Goal: Task Accomplishment & Management: Manage account settings

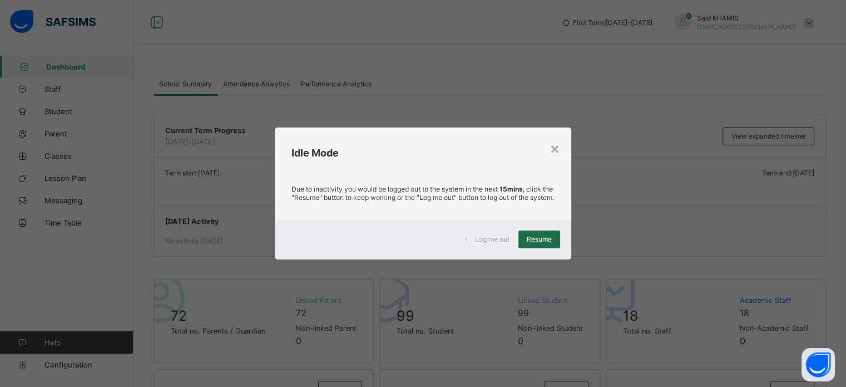
click at [547, 243] on span "Resume" at bounding box center [539, 239] width 25 height 8
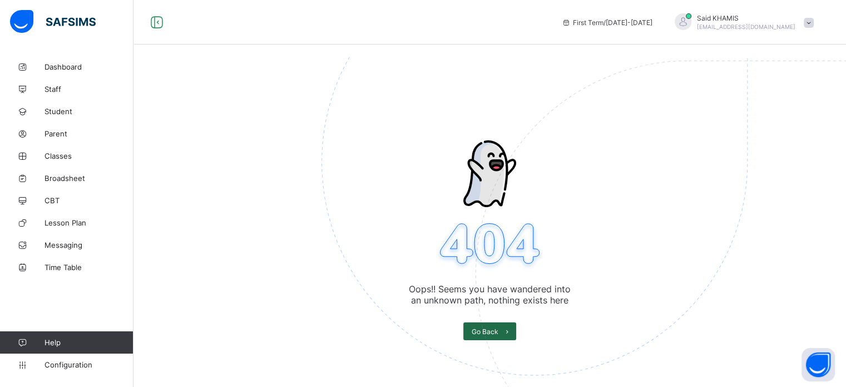
click at [502, 338] on span at bounding box center [507, 331] width 18 height 18
click at [60, 71] on link "Dashboard" at bounding box center [66, 67] width 133 height 22
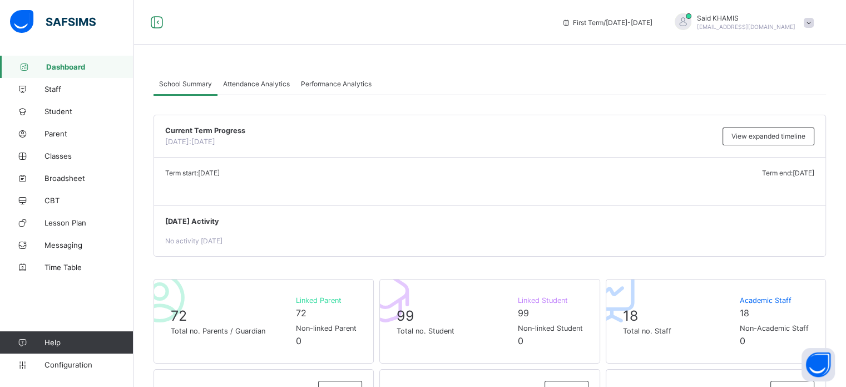
click at [759, 28] on span "[EMAIL_ADDRESS][DOMAIN_NAME]" at bounding box center [746, 26] width 98 height 7
click at [773, 131] on span "Logout" at bounding box center [777, 128] width 73 height 13
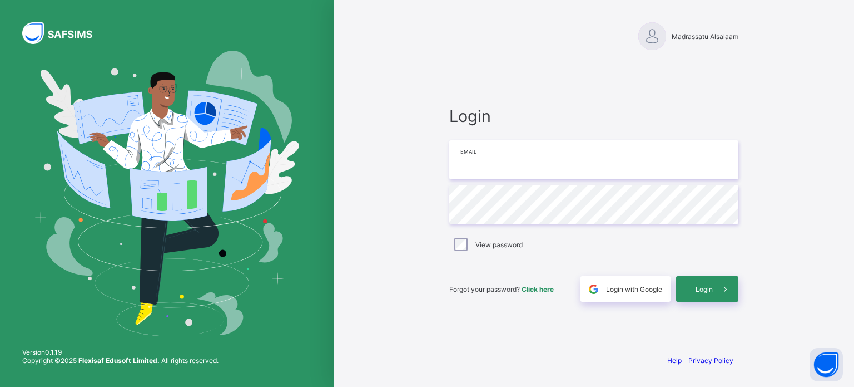
type input "**********"
click at [734, 293] on span at bounding box center [726, 289] width 26 height 26
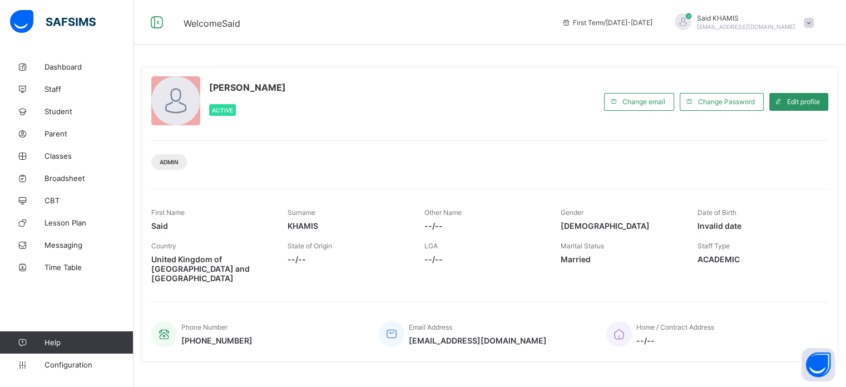
click at [814, 22] on span at bounding box center [809, 23] width 10 height 10
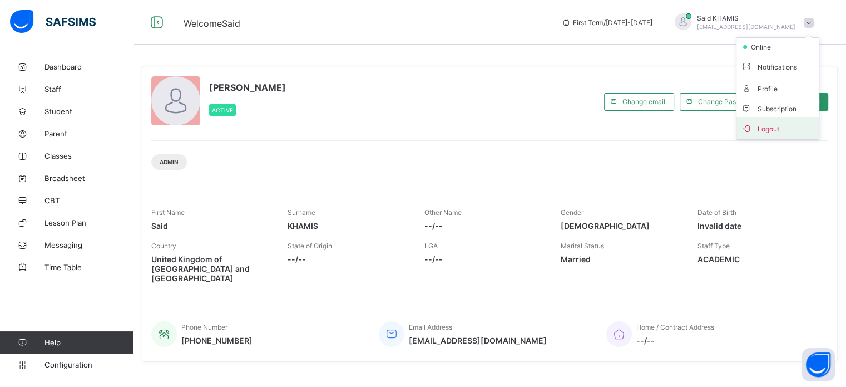
click at [779, 127] on span "Logout" at bounding box center [777, 128] width 73 height 13
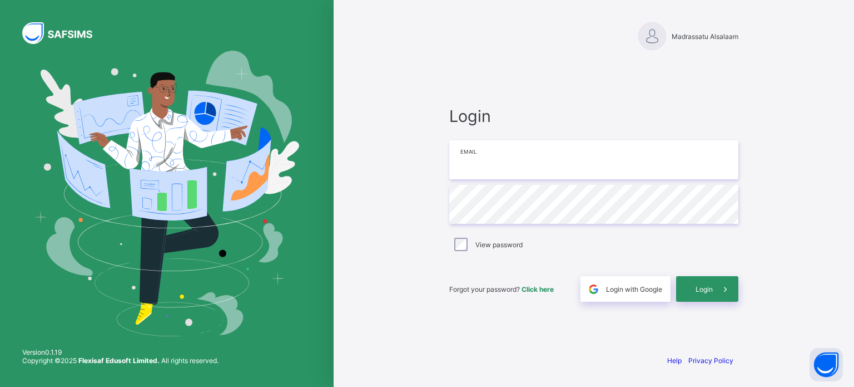
type input "**********"
click at [716, 292] on span at bounding box center [726, 289] width 26 height 26
